Goal: Check status: Check status

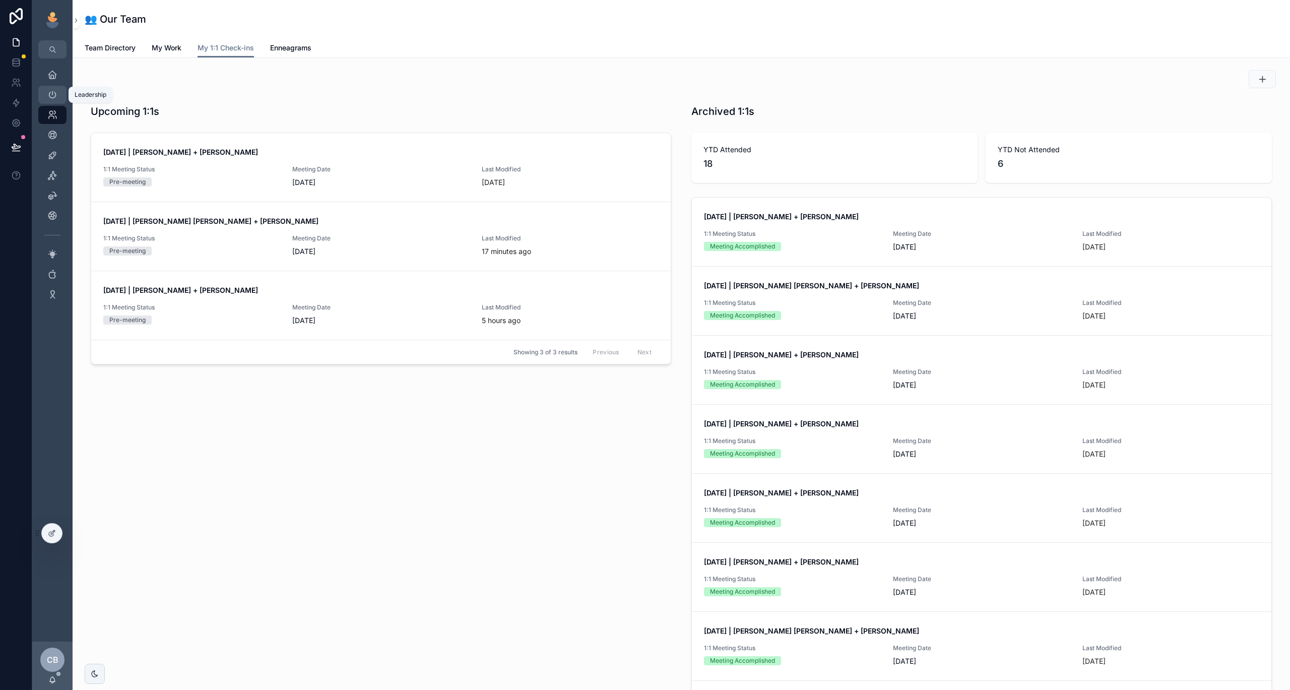
click at [53, 98] on icon "scrollable content" at bounding box center [52, 95] width 10 height 10
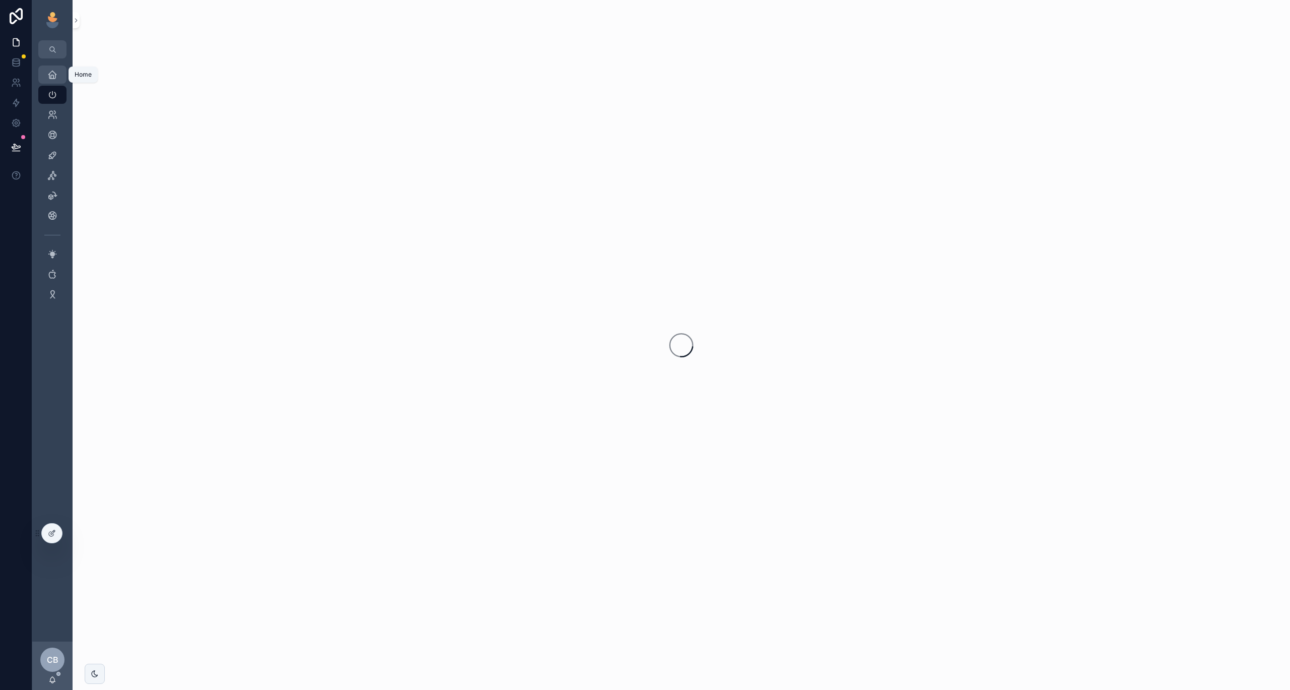
click at [49, 74] on icon "scrollable content" at bounding box center [52, 75] width 10 height 10
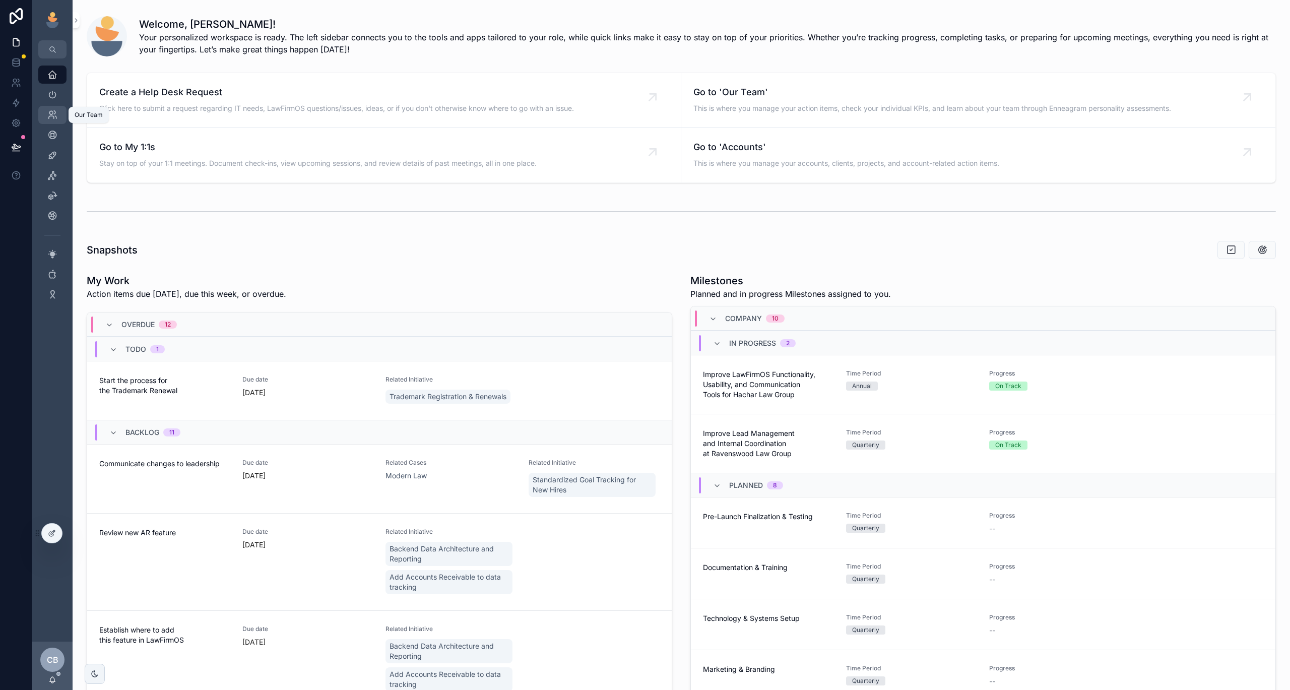
click at [56, 114] on icon "scrollable content" at bounding box center [52, 115] width 10 height 10
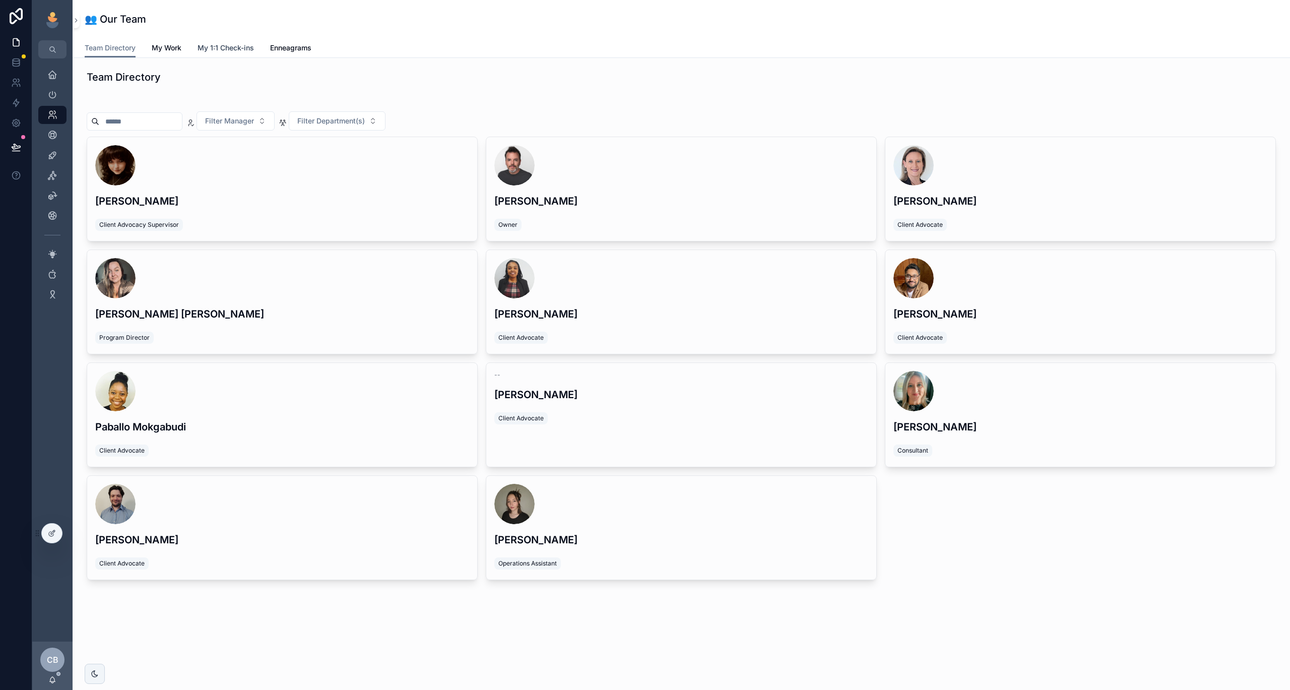
click at [213, 49] on span "My 1:1 Check-ins" at bounding box center [226, 48] width 56 height 10
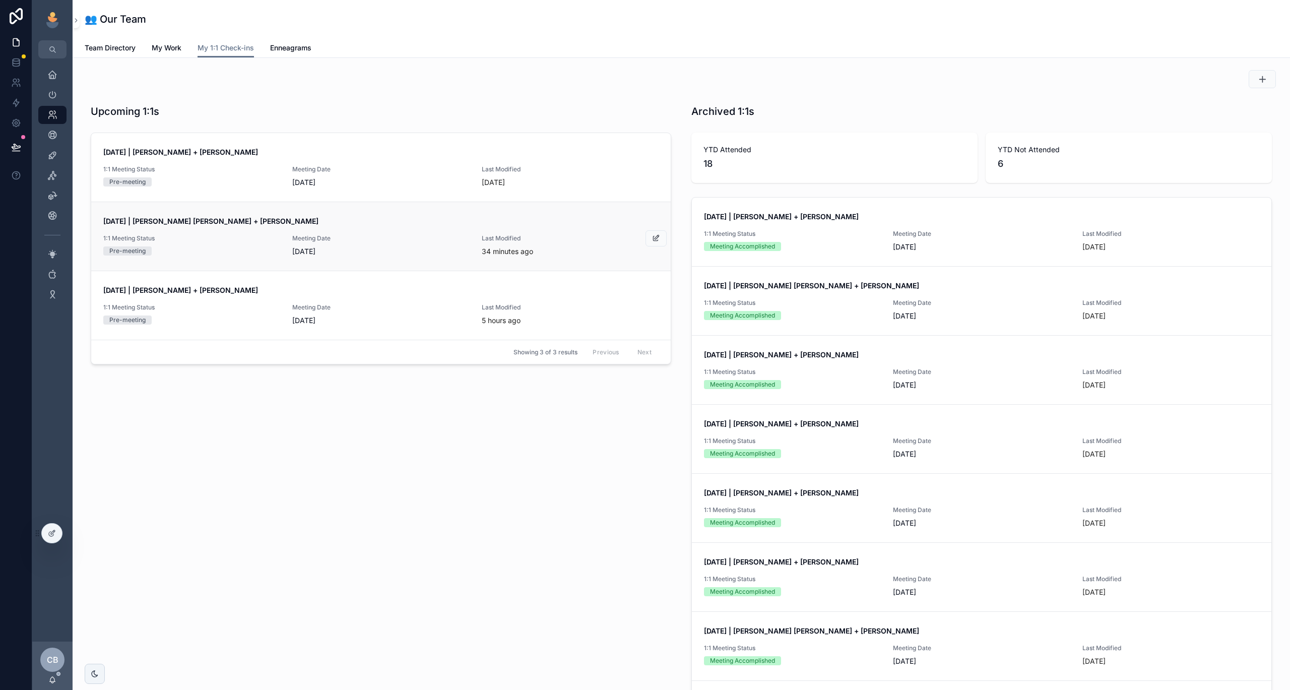
click at [172, 243] on div "1:1 Meeting Status Pre-meeting" at bounding box center [191, 244] width 177 height 21
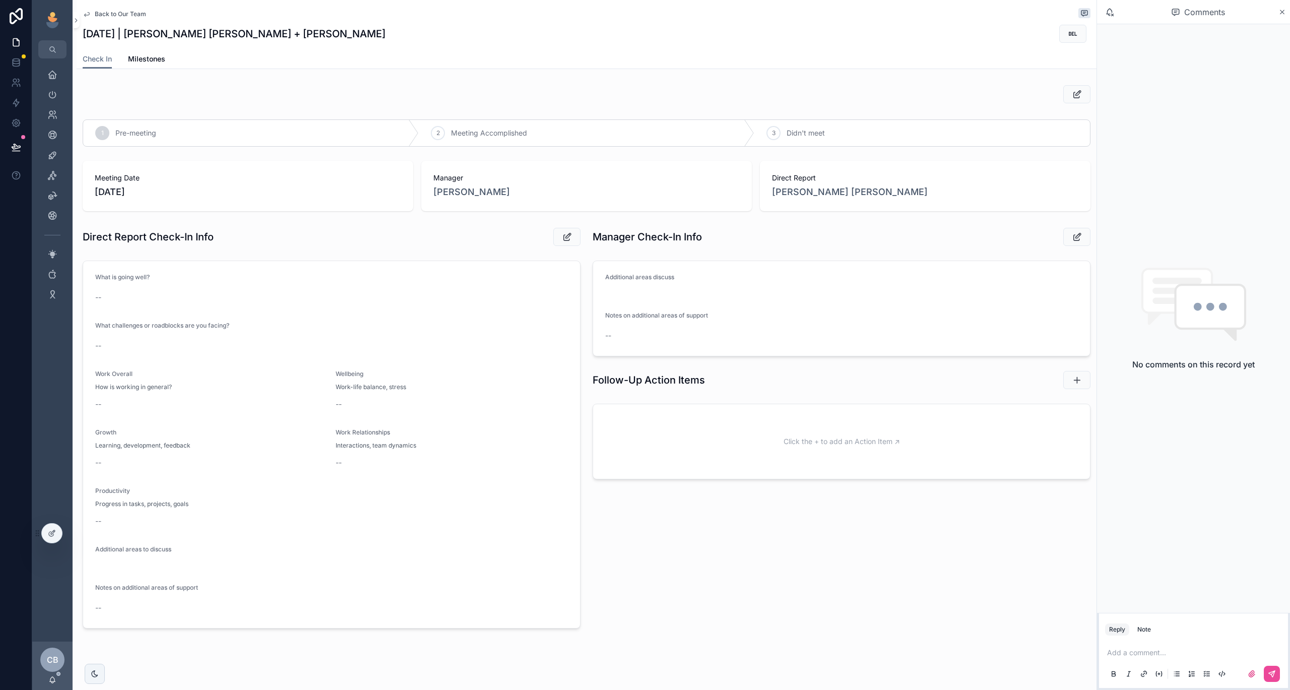
click at [111, 16] on span "Back to Our Team" at bounding box center [120, 14] width 51 height 8
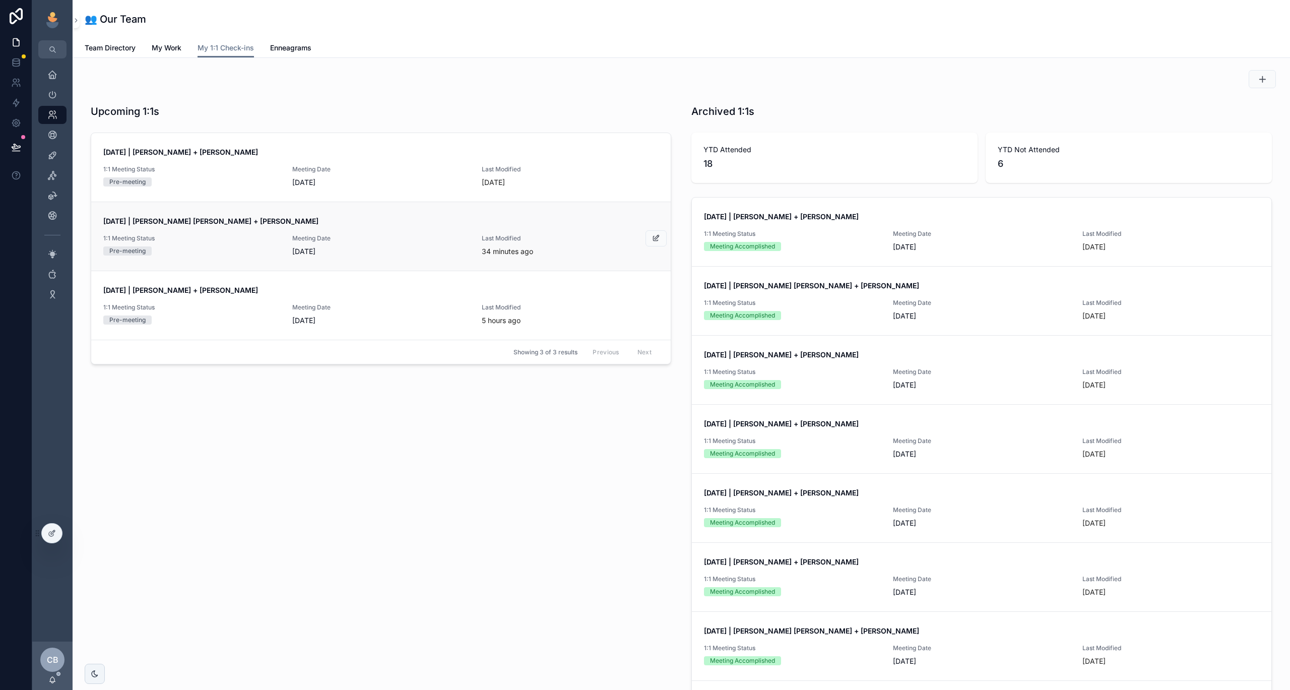
click at [410, 257] on link "Sep 1, 2025 | Fox Johnston + Chad Burton 1:1 Meeting Status Pre-meeting Meeting…" at bounding box center [381, 236] width 580 height 69
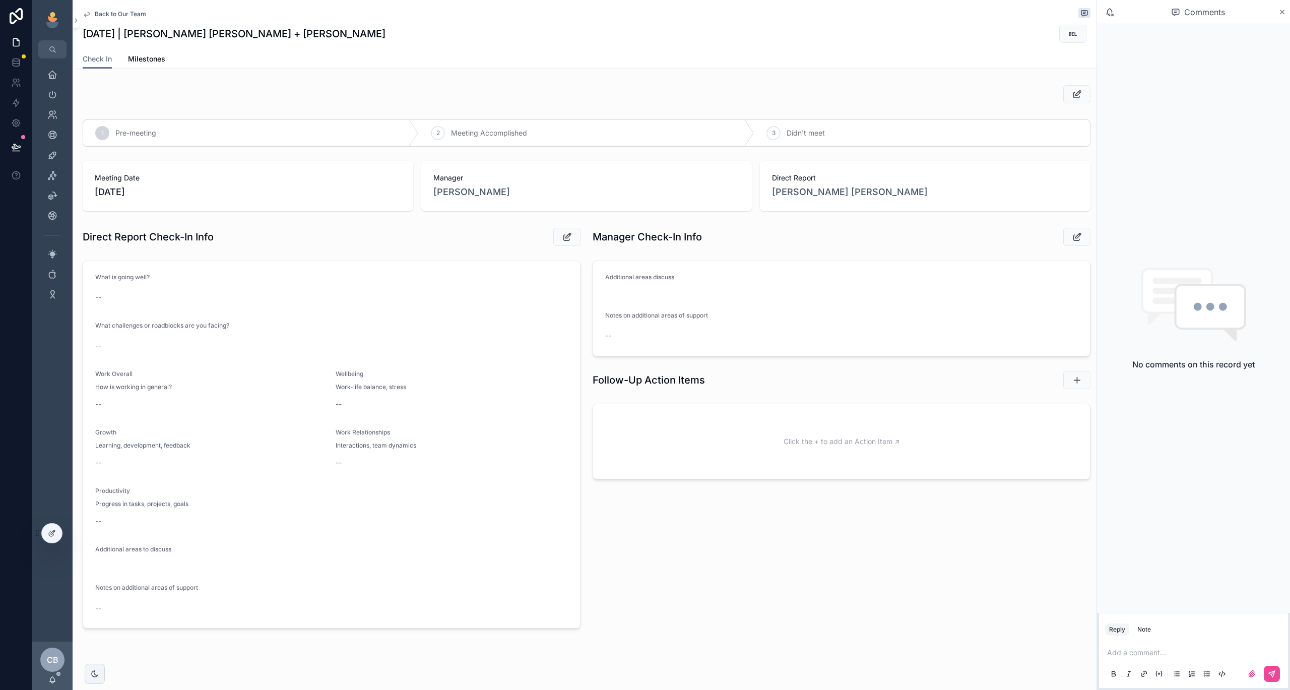
click at [537, 56] on div "Check In Milestones" at bounding box center [587, 58] width 1008 height 19
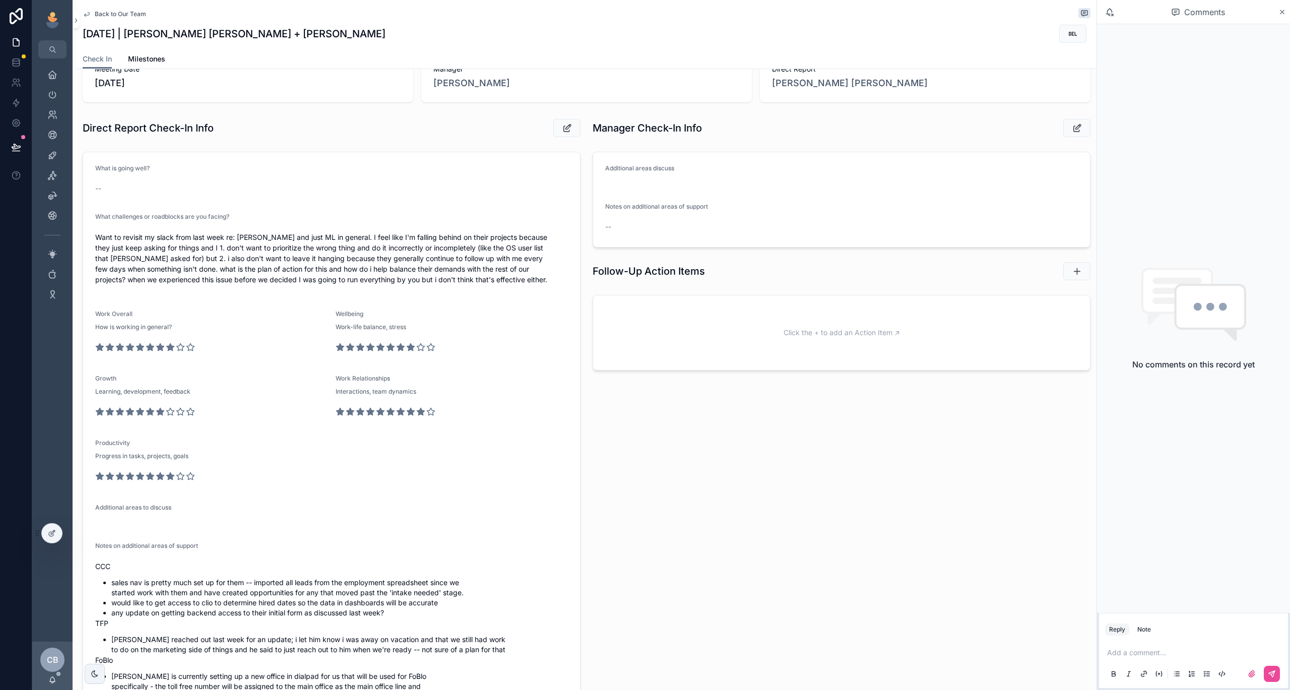
scroll to position [94, 0]
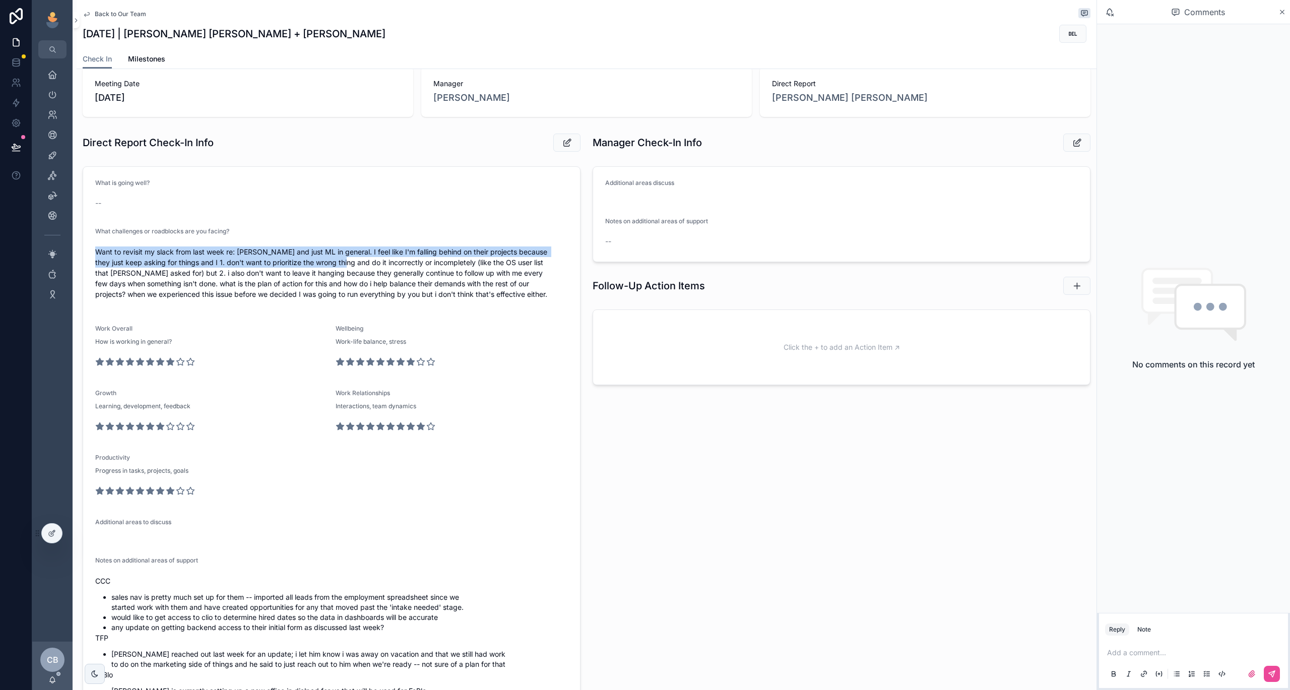
drag, startPoint x: 96, startPoint y: 251, endPoint x: 358, endPoint y: 261, distance: 261.8
click at [358, 262] on p "Want to revisit my slack from last week re: [PERSON_NAME] and just ML in genera…" at bounding box center [331, 272] width 473 height 53
click at [514, 283] on p "Want to revisit my slack from last week re: [PERSON_NAME] and just ML in genera…" at bounding box center [331, 272] width 473 height 53
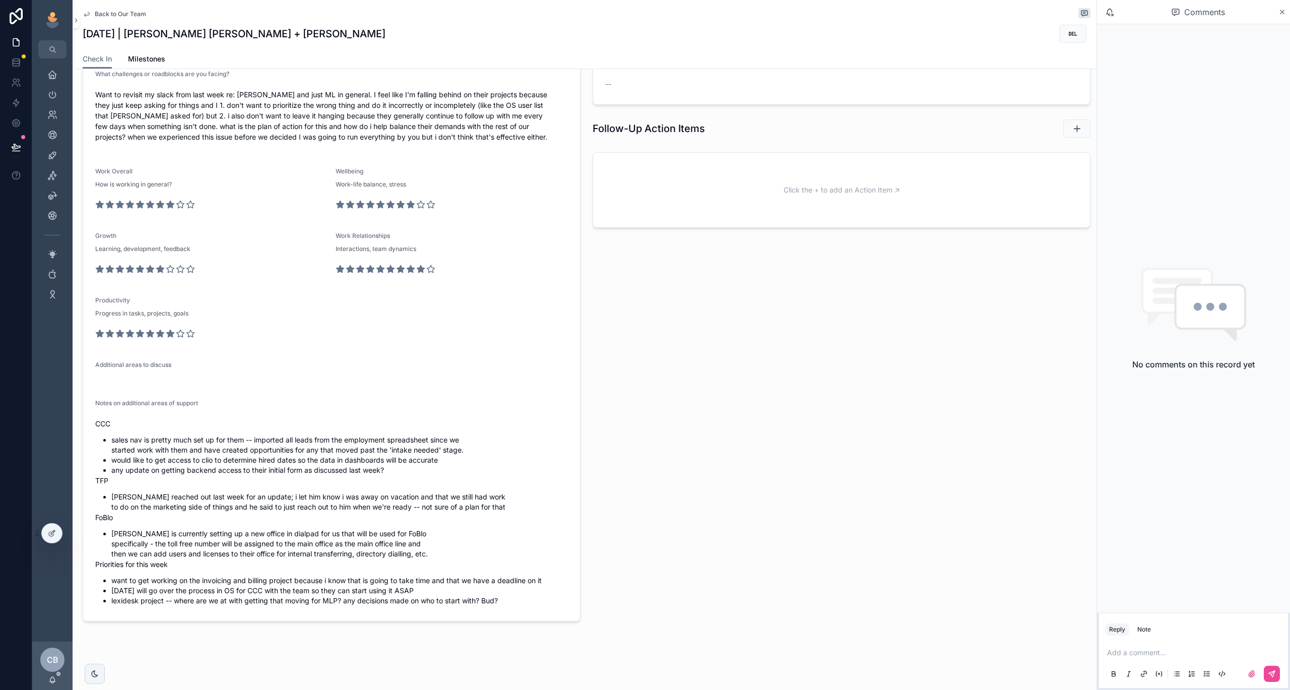
scroll to position [252, 0]
drag, startPoint x: 111, startPoint y: 533, endPoint x: 419, endPoint y: 552, distance: 308.6
click at [419, 552] on li "[PERSON_NAME] is currently setting up a new office in dialpad for us that will …" at bounding box center [339, 544] width 457 height 30
click at [392, 548] on li "[PERSON_NAME] is currently setting up a new office in dialpad for us that will …" at bounding box center [339, 544] width 457 height 30
click at [420, 549] on li "[PERSON_NAME] is currently setting up a new office in dialpad for us that will …" at bounding box center [339, 544] width 457 height 30
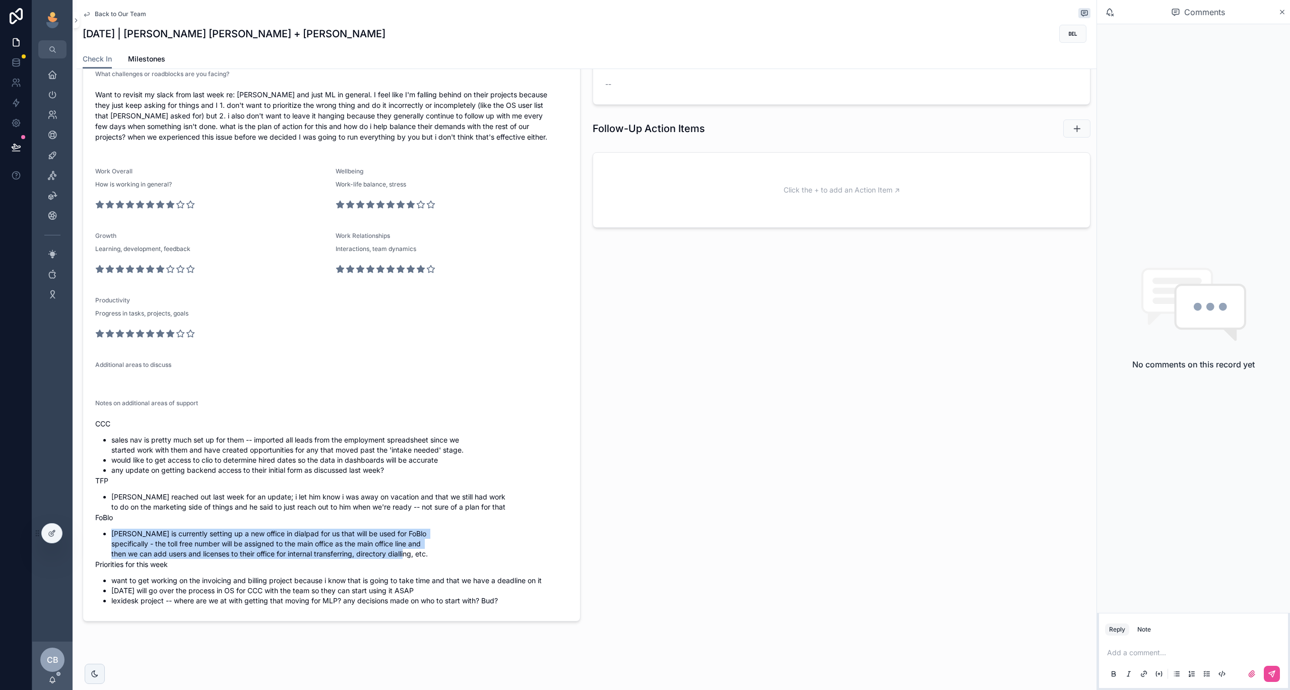
drag, startPoint x: 409, startPoint y: 553, endPoint x: 108, endPoint y: 528, distance: 302.0
click at [108, 528] on div "CCC sales nav is pretty much set up for them -- imported all leads from the emp…" at bounding box center [331, 512] width 473 height 188
click at [114, 581] on li "want to get working on the invoicing and billing project because i know that is…" at bounding box center [339, 581] width 457 height 10
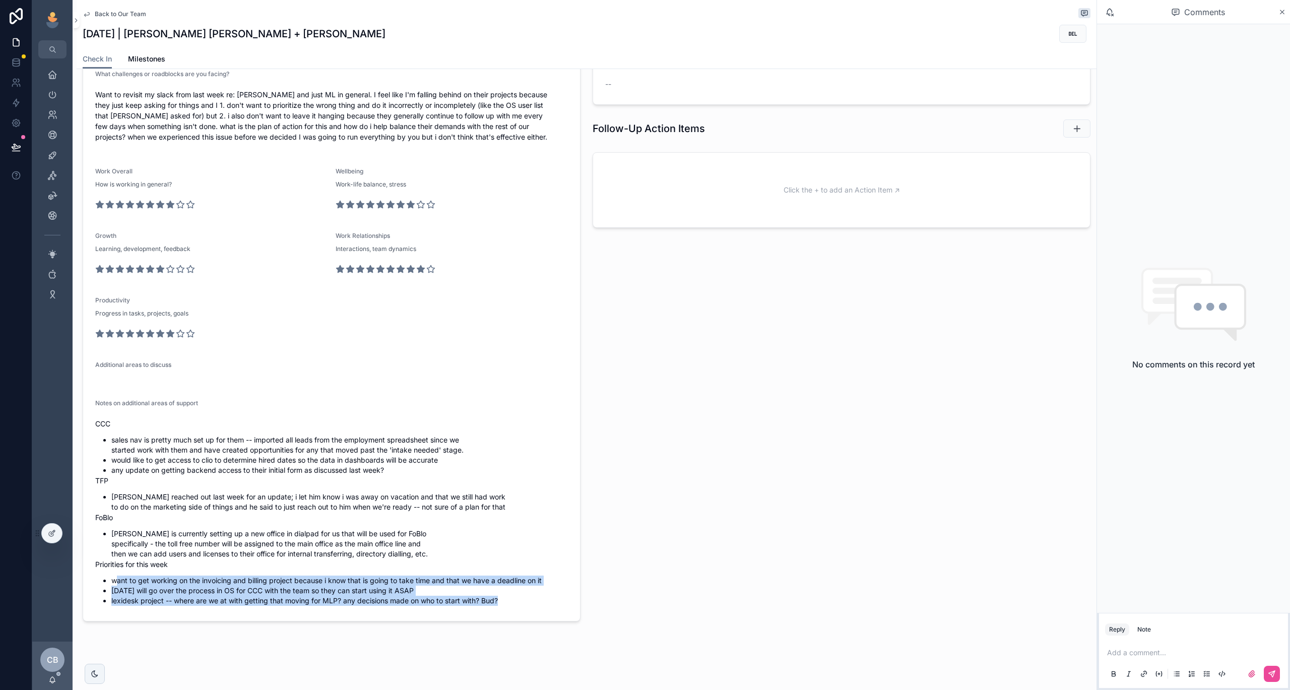
drag, startPoint x: 114, startPoint y: 581, endPoint x: 554, endPoint y: 607, distance: 440.3
click at [554, 607] on div "CCC sales nav is pretty much set up for them -- imported all leads from the emp…" at bounding box center [331, 512] width 473 height 194
click at [553, 605] on li "lexidesk project -- where are we at with getting that moving for MLP? any decis…" at bounding box center [339, 601] width 457 height 10
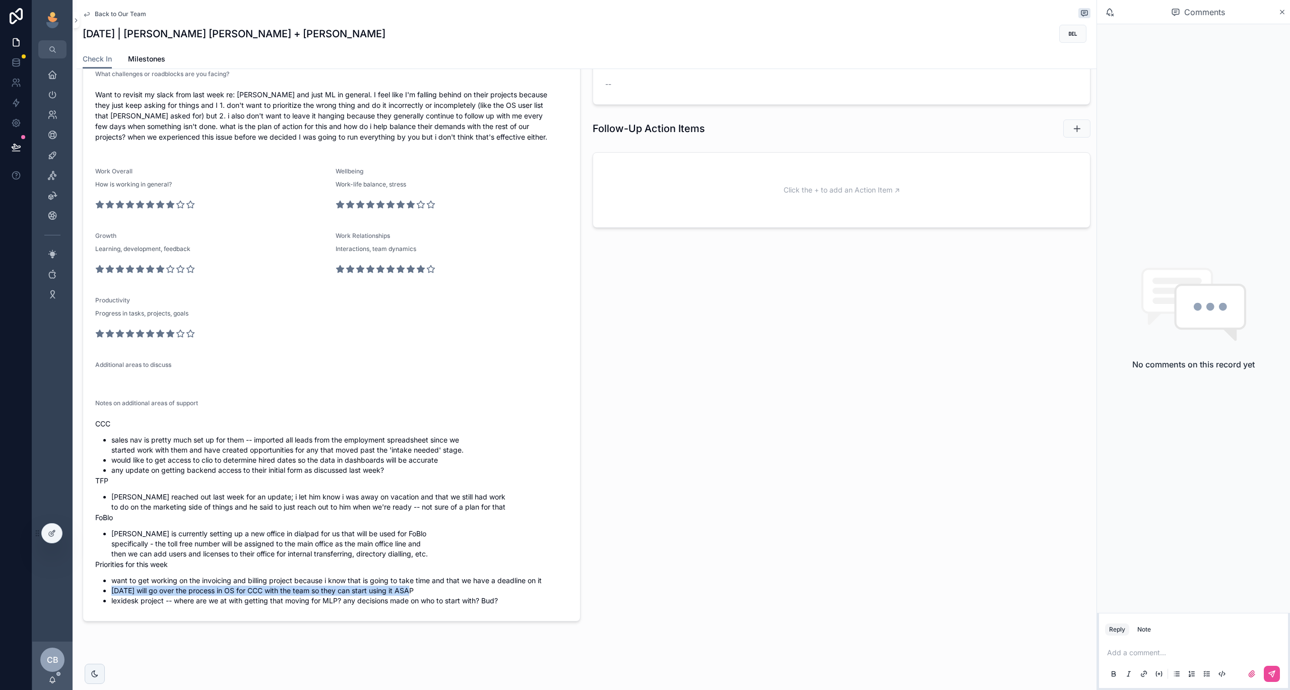
drag, startPoint x: 111, startPoint y: 591, endPoint x: 379, endPoint y: 593, distance: 267.7
click at [378, 594] on ul "want to get working on the invoicing and billing project because i know that is…" at bounding box center [331, 591] width 473 height 30
click at [220, 590] on li "[DATE] will go over the process in OS for CCC with the team so they can start u…" at bounding box center [339, 591] width 457 height 10
click at [165, 594] on li "[DATE] will go over the process in OS for CCC with the team so they can start u…" at bounding box center [339, 591] width 457 height 10
